Goal: Task Accomplishment & Management: Complete application form

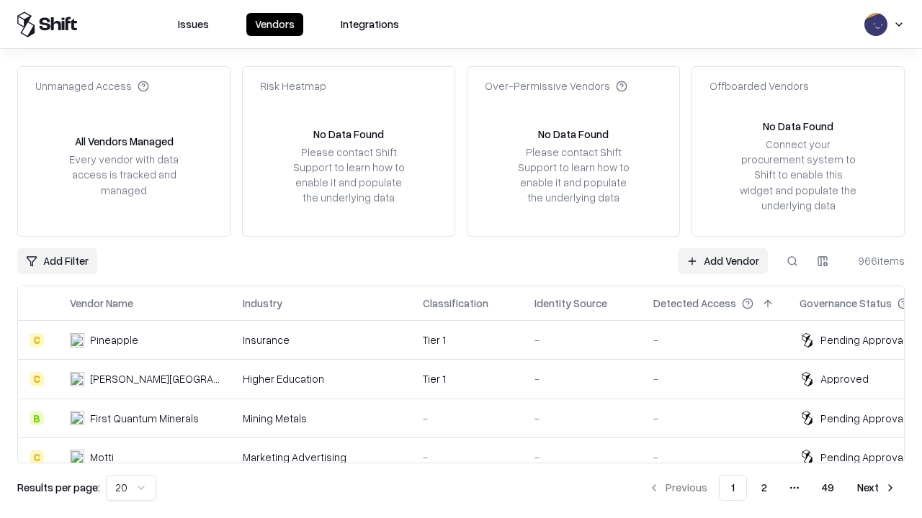
click at [722, 261] on link "Add Vendor" at bounding box center [723, 261] width 90 height 26
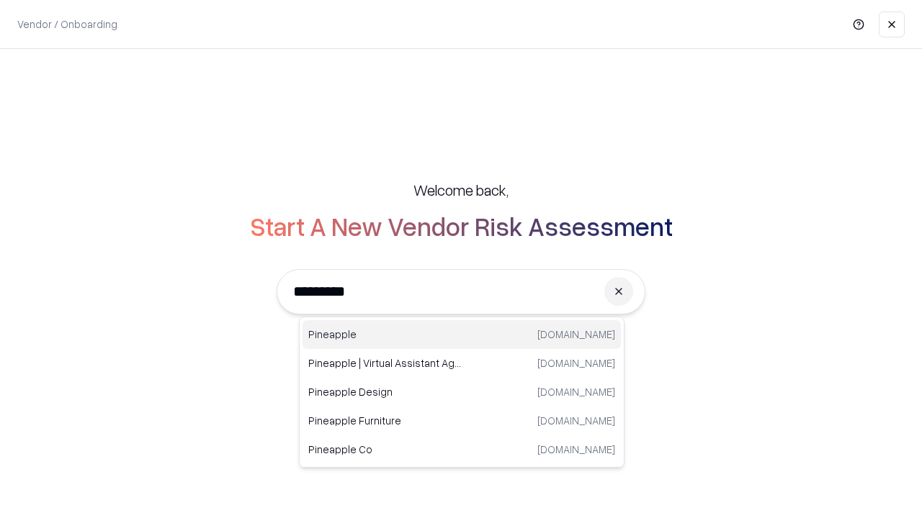
click at [462, 335] on div "Pineapple [DOMAIN_NAME]" at bounding box center [461, 334] width 318 height 29
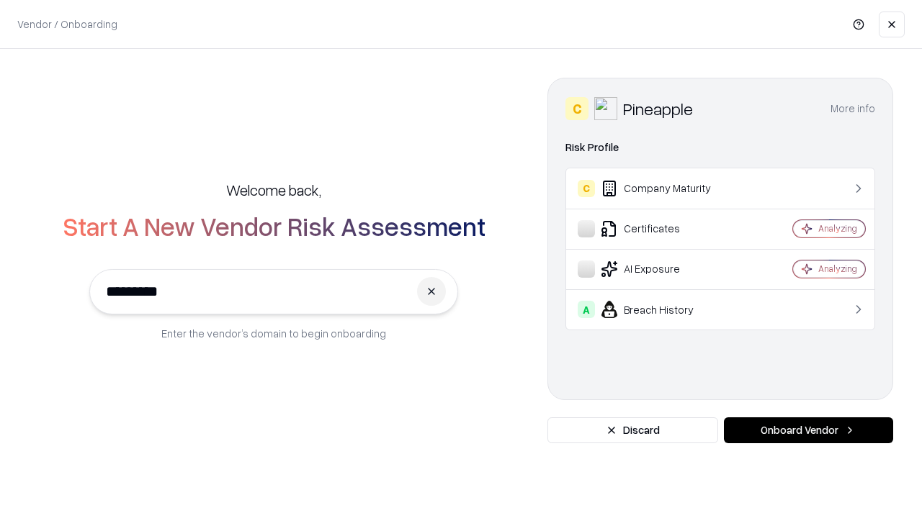
type input "*********"
click at [808, 431] on button "Onboard Vendor" at bounding box center [808, 431] width 169 height 26
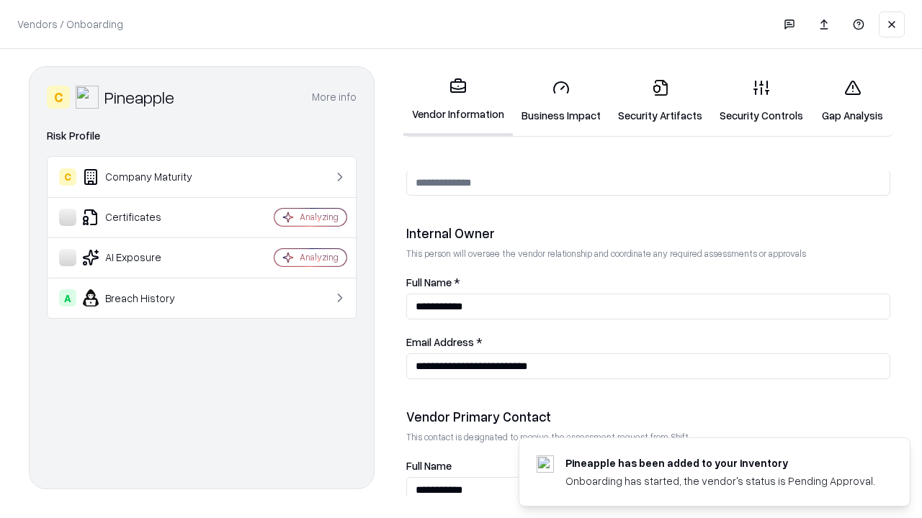
scroll to position [746, 0]
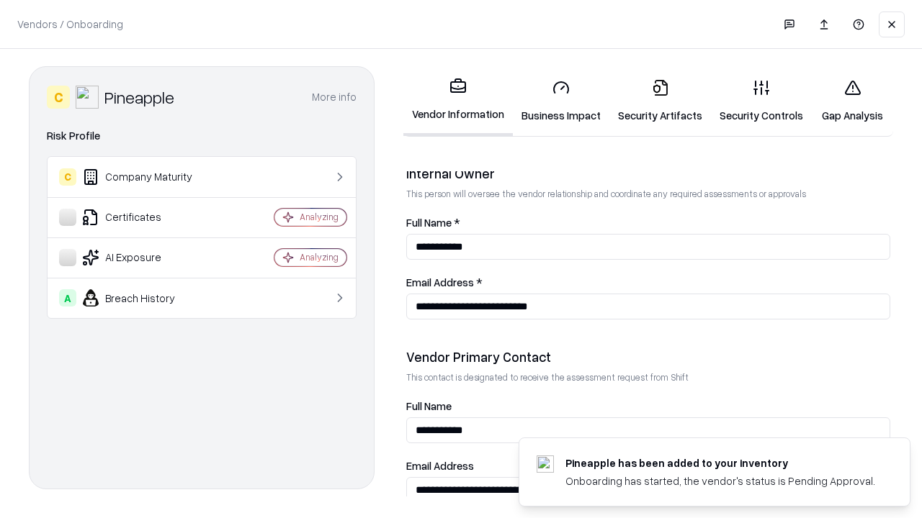
click at [561, 101] on link "Business Impact" at bounding box center [561, 101] width 96 height 67
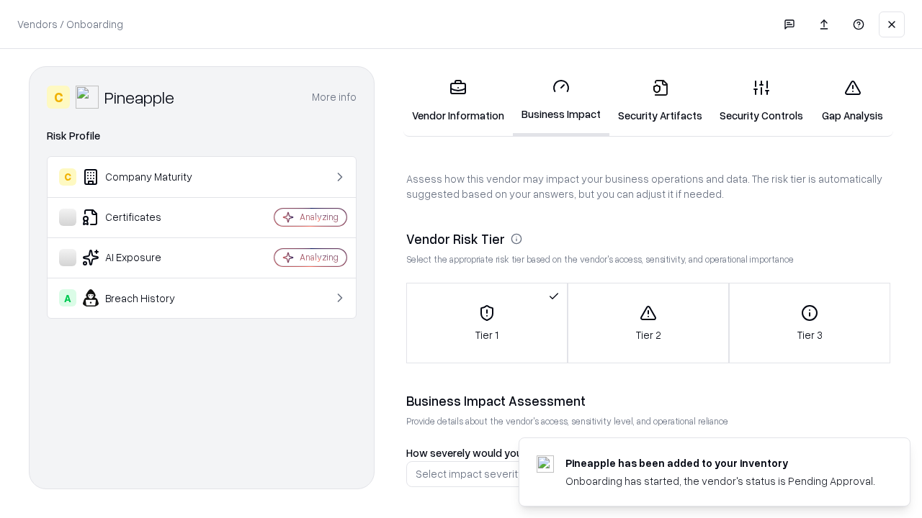
click at [660, 101] on link "Security Artifacts" at bounding box center [660, 101] width 102 height 67
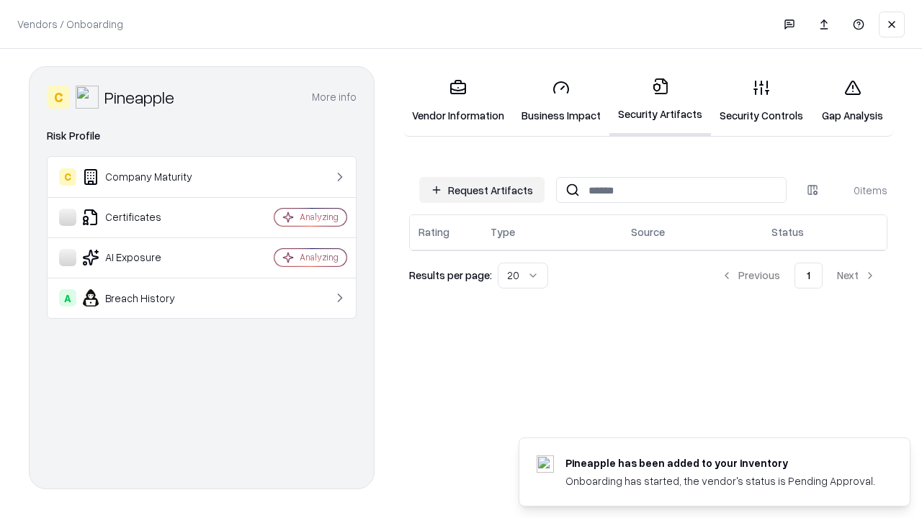
click at [482, 190] on button "Request Artifacts" at bounding box center [481, 190] width 125 height 26
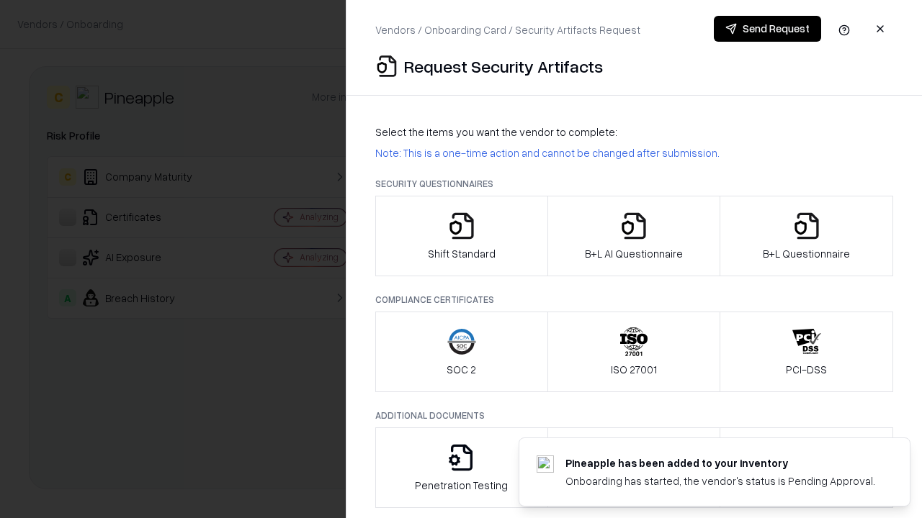
click at [461, 236] on icon "button" at bounding box center [461, 226] width 29 height 29
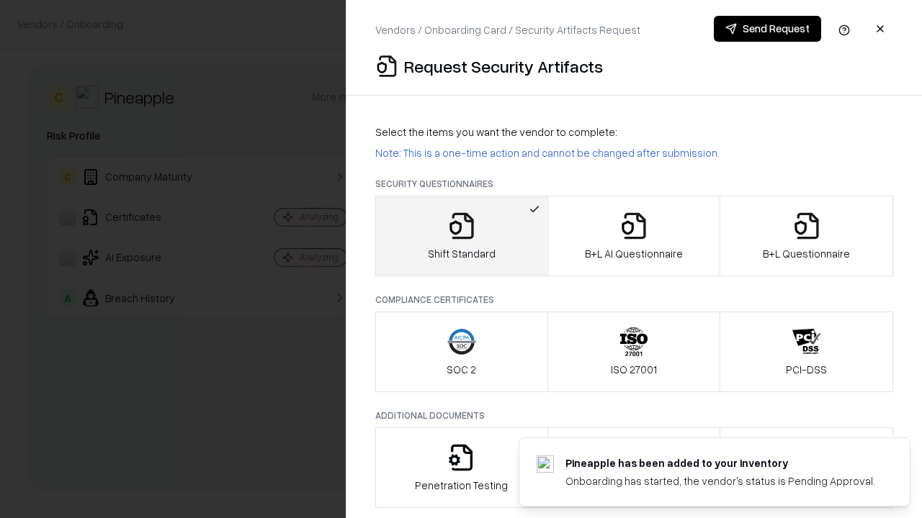
click at [767, 29] on button "Send Request" at bounding box center [767, 29] width 107 height 26
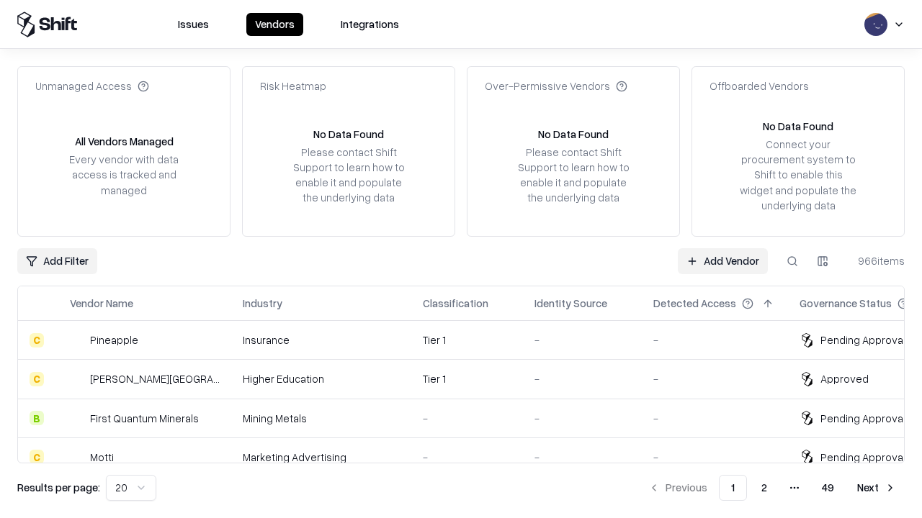
click at [792, 261] on button at bounding box center [792, 261] width 26 height 26
type input "*********"
click at [469, 340] on div "Tier 1" at bounding box center [467, 340] width 89 height 15
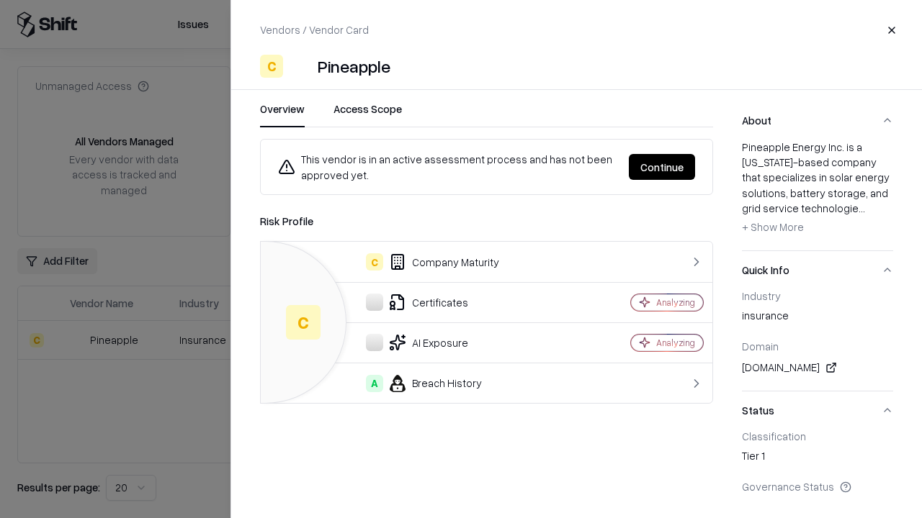
click at [662, 167] on button "Continue" at bounding box center [662, 167] width 66 height 26
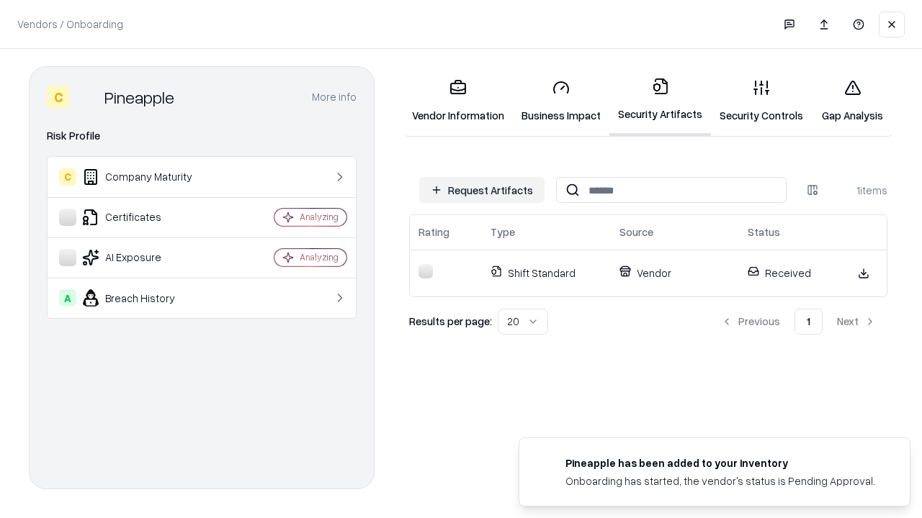
click at [852, 101] on link "Gap Analysis" at bounding box center [851, 101] width 81 height 67
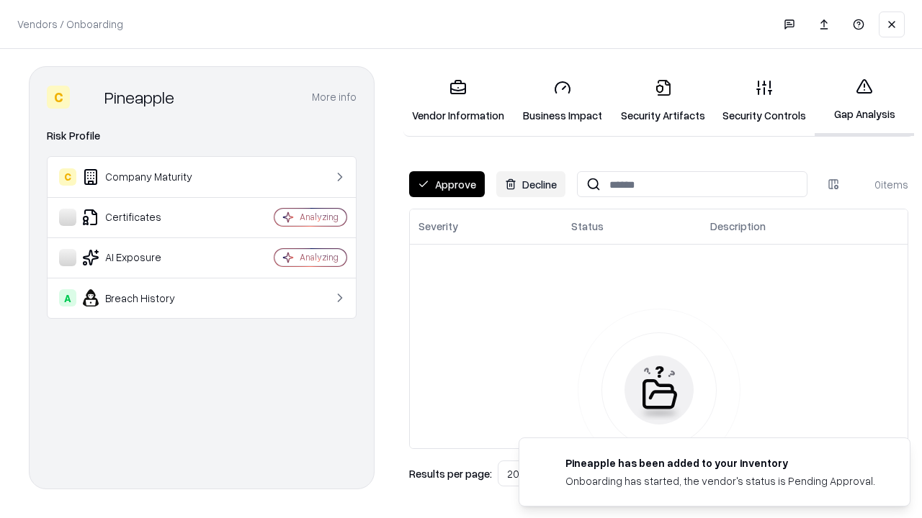
click at [446, 184] on button "Approve" at bounding box center [447, 184] width 76 height 26
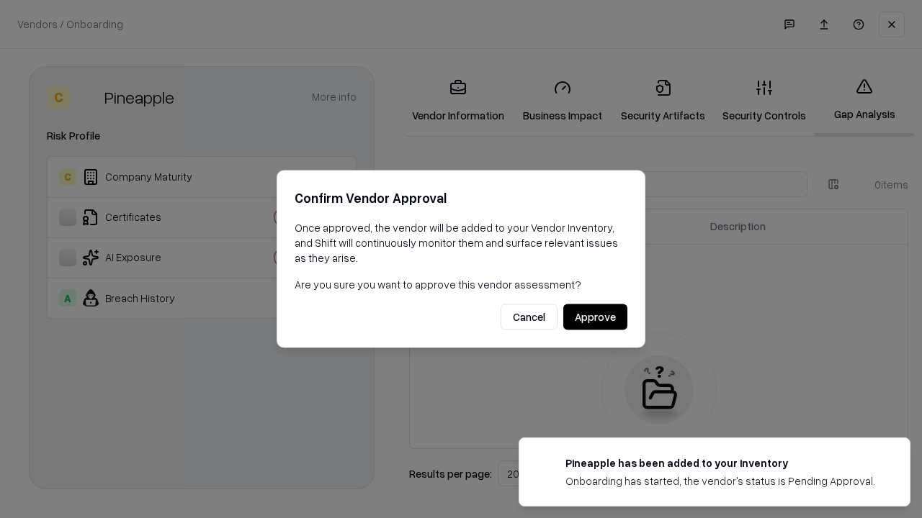
click at [595, 317] on button "Approve" at bounding box center [595, 318] width 64 height 26
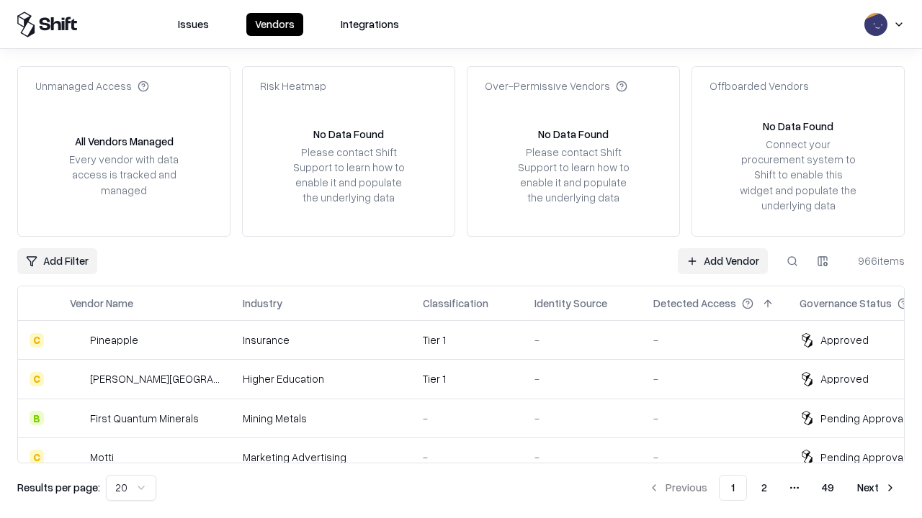
type input "*********"
click at [722, 261] on link "Add Vendor" at bounding box center [723, 261] width 90 height 26
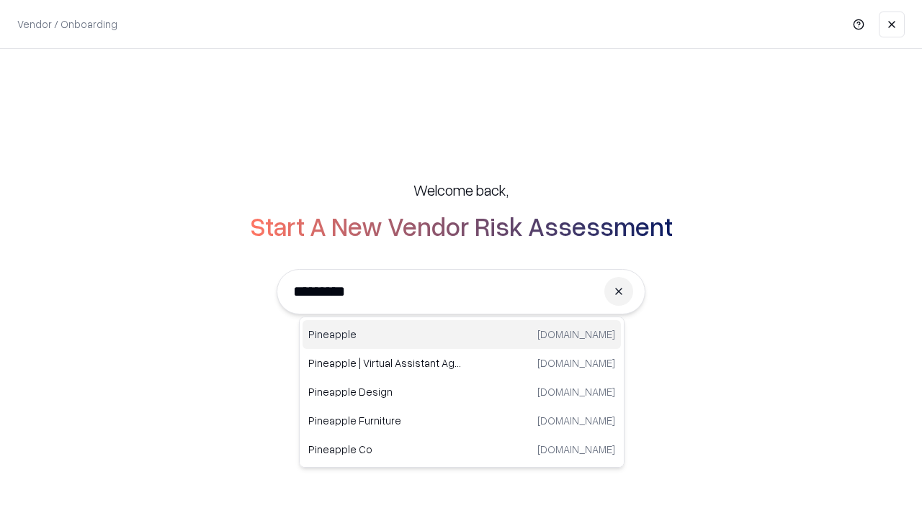
click at [462, 335] on div "Pineapple [DOMAIN_NAME]" at bounding box center [461, 334] width 318 height 29
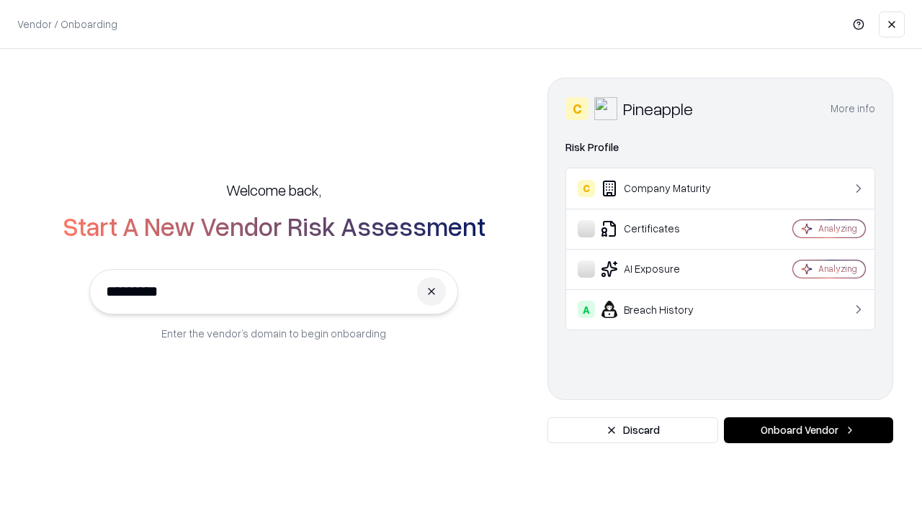
type input "*********"
click at [808, 431] on button "Onboard Vendor" at bounding box center [808, 431] width 169 height 26
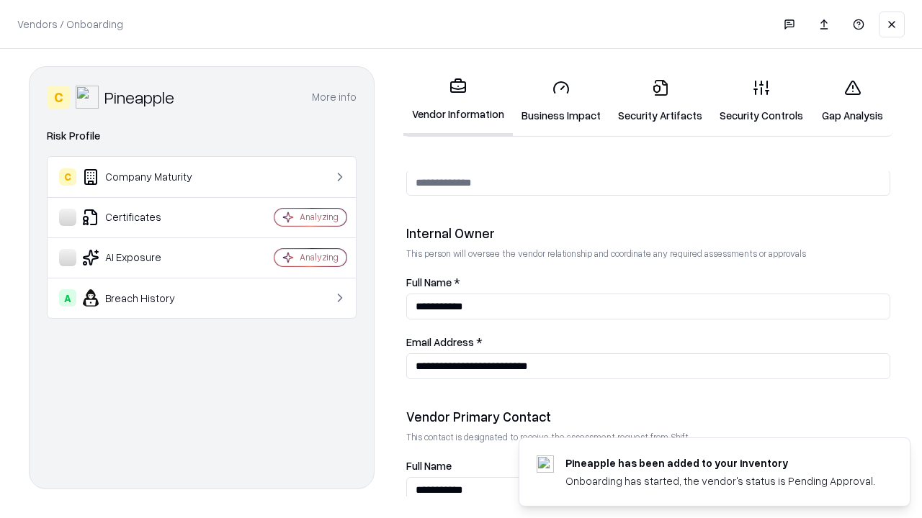
scroll to position [746, 0]
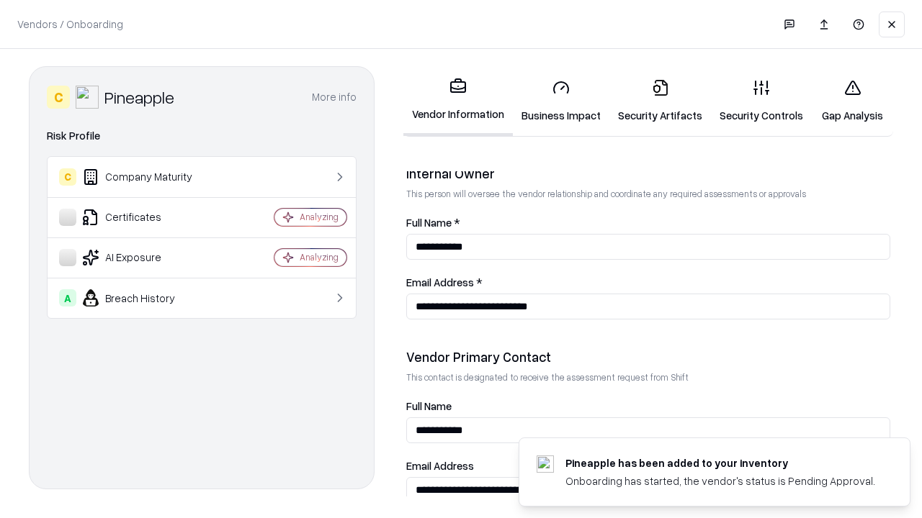
click at [852, 101] on link "Gap Analysis" at bounding box center [851, 101] width 81 height 67
